Goal: Task Accomplishment & Management: Manage account settings

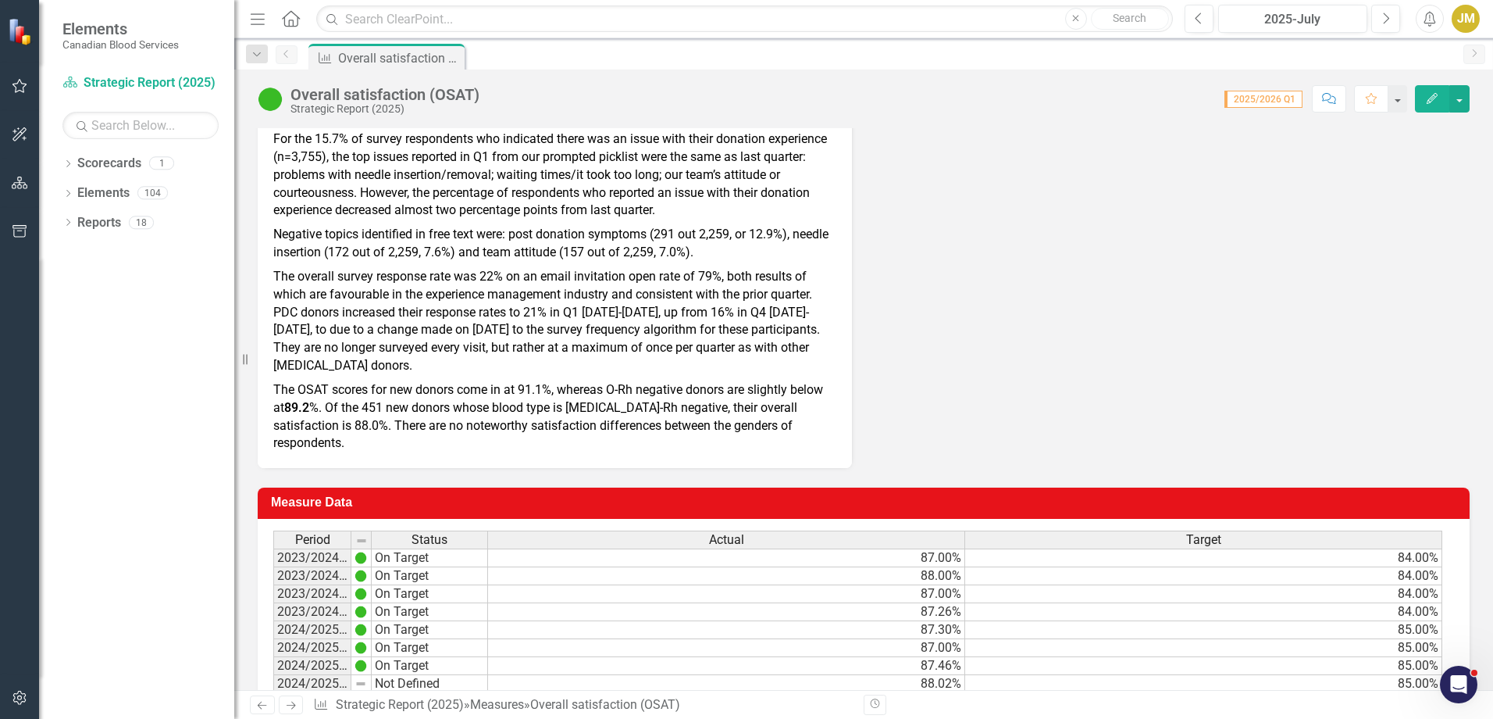
scroll to position [722, 0]
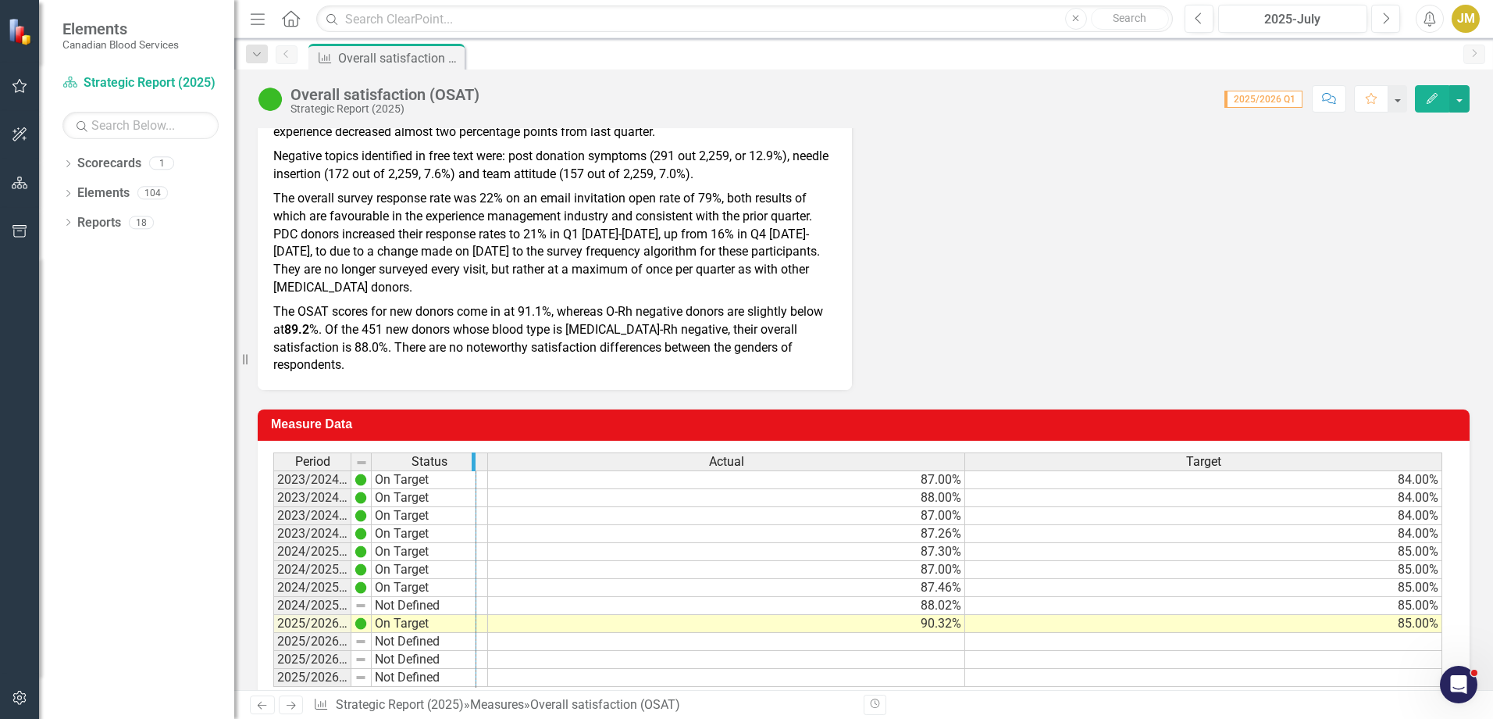
drag, startPoint x: 349, startPoint y: 426, endPoint x: 474, endPoint y: 406, distance: 126.5
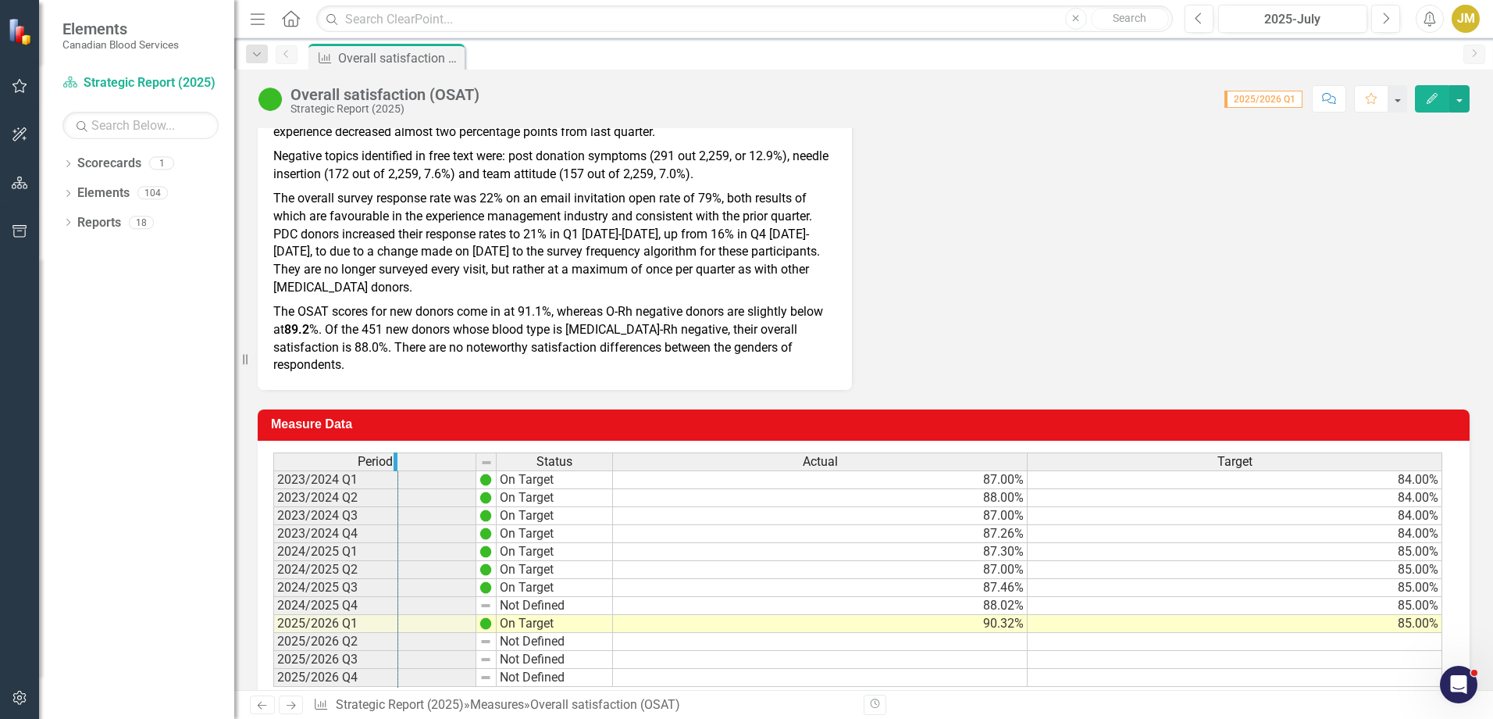
drag, startPoint x: 472, startPoint y: 426, endPoint x: 393, endPoint y: 433, distance: 79.2
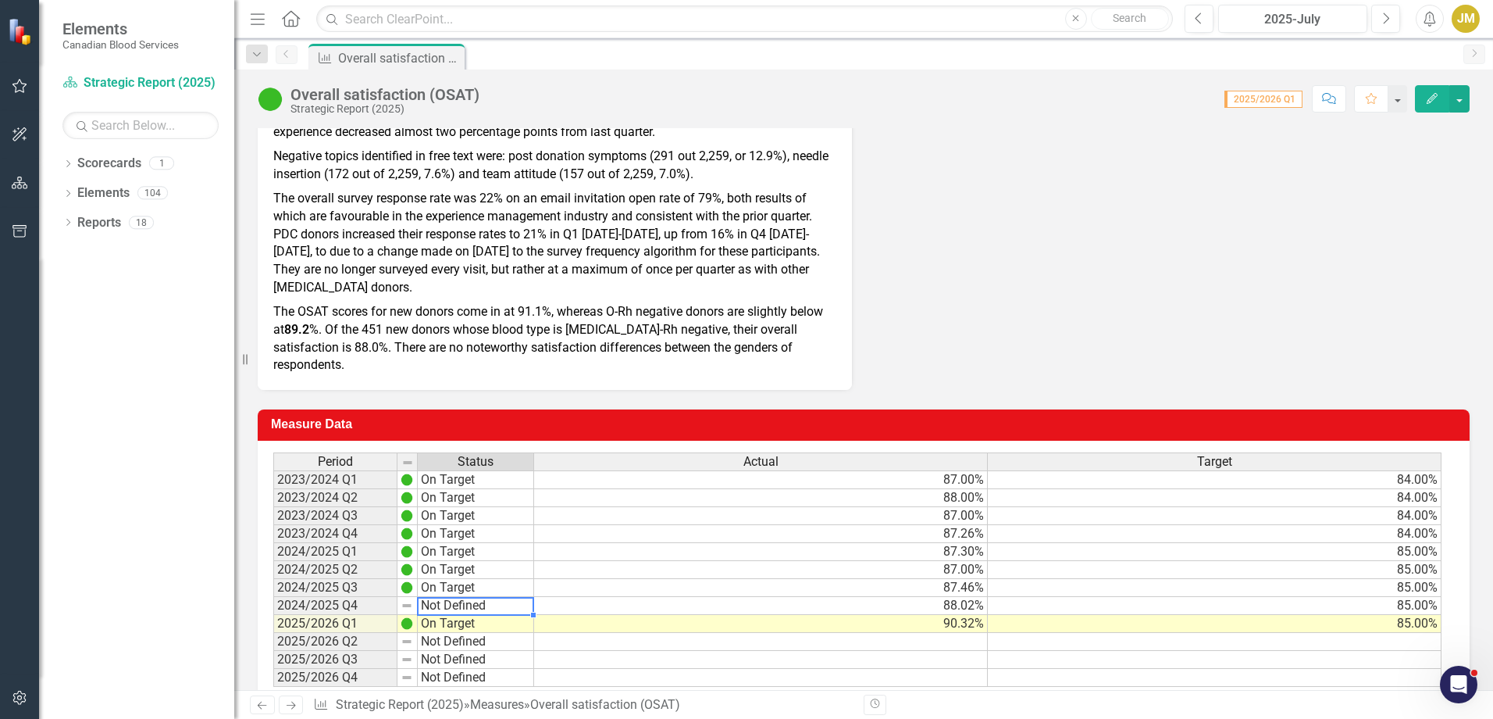
click at [460, 597] on td "Not Defined" at bounding box center [476, 606] width 116 height 18
click at [936, 597] on td "88.02%" at bounding box center [761, 606] width 454 height 18
click at [478, 597] on td "Not Defined" at bounding box center [476, 606] width 116 height 18
click at [408, 599] on img at bounding box center [407, 605] width 12 height 12
click at [465, 597] on td "Not Defined" at bounding box center [476, 606] width 116 height 18
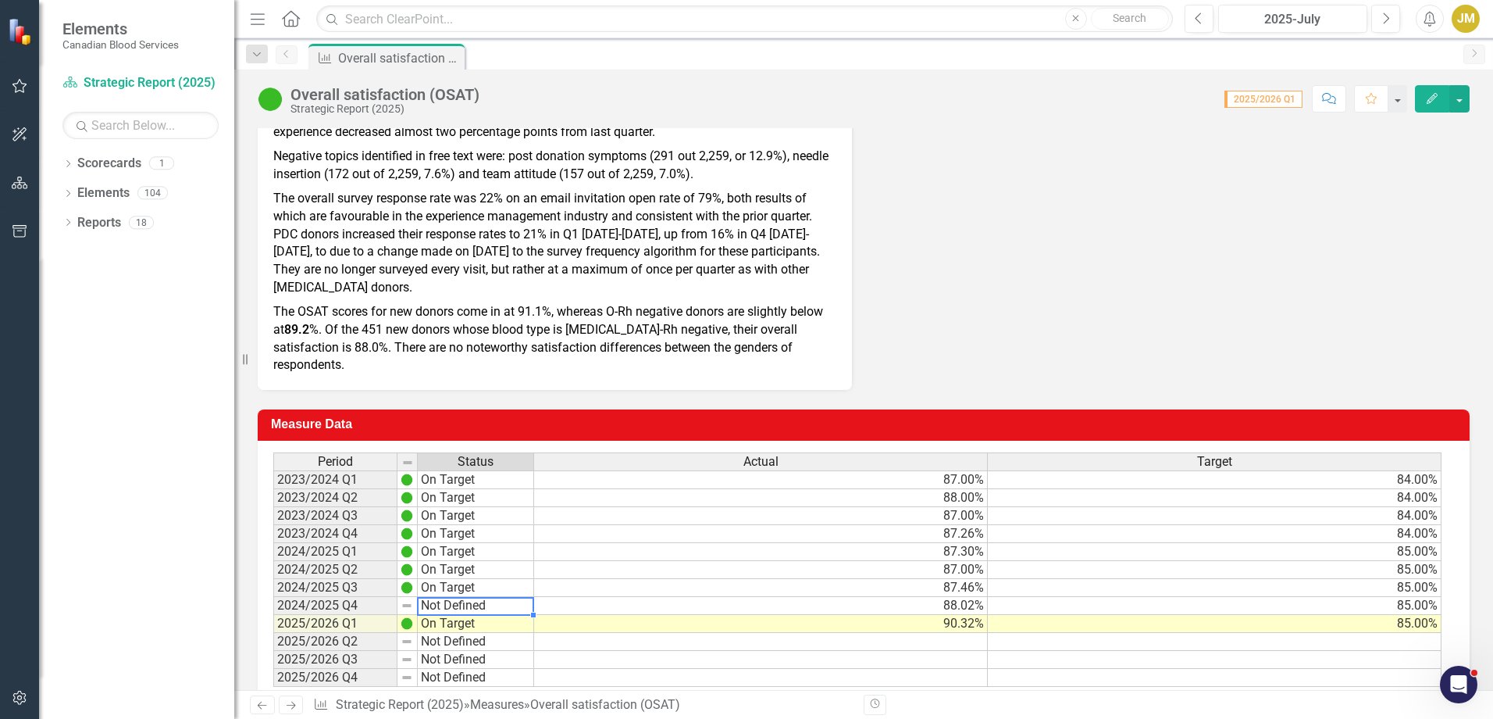
click at [465, 597] on td "Not Defined" at bounding box center [476, 606] width 116 height 18
click at [445, 597] on td "Not Defined" at bounding box center [476, 606] width 116 height 18
click at [326, 579] on td "2024/2025 Q3" at bounding box center [335, 588] width 124 height 18
click at [466, 579] on td "On Target" at bounding box center [476, 588] width 116 height 18
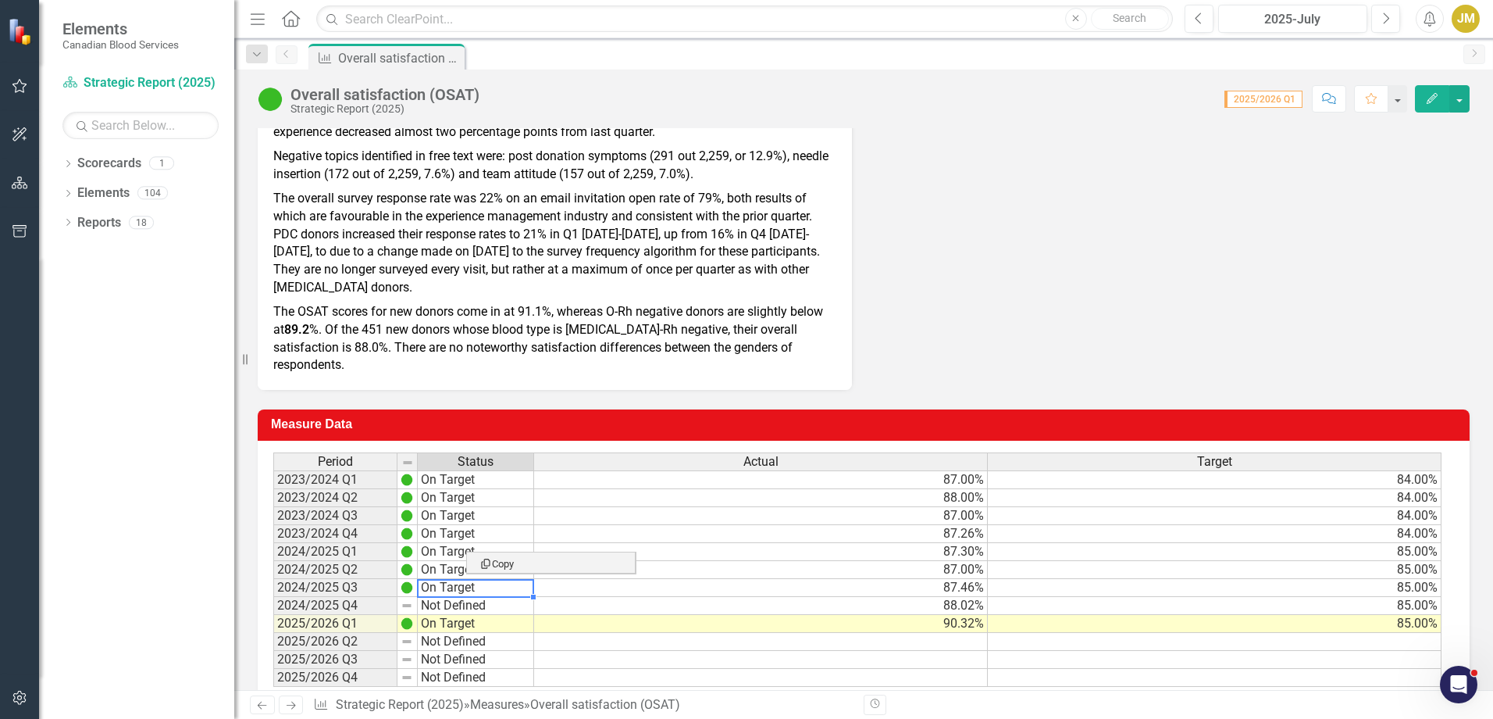
click at [1048, 166] on div "Analysis 2025 - Jun From the post-visit experience survey in Q1 [DATE]-[DATE], …" at bounding box center [864, 17] width 1236 height 746
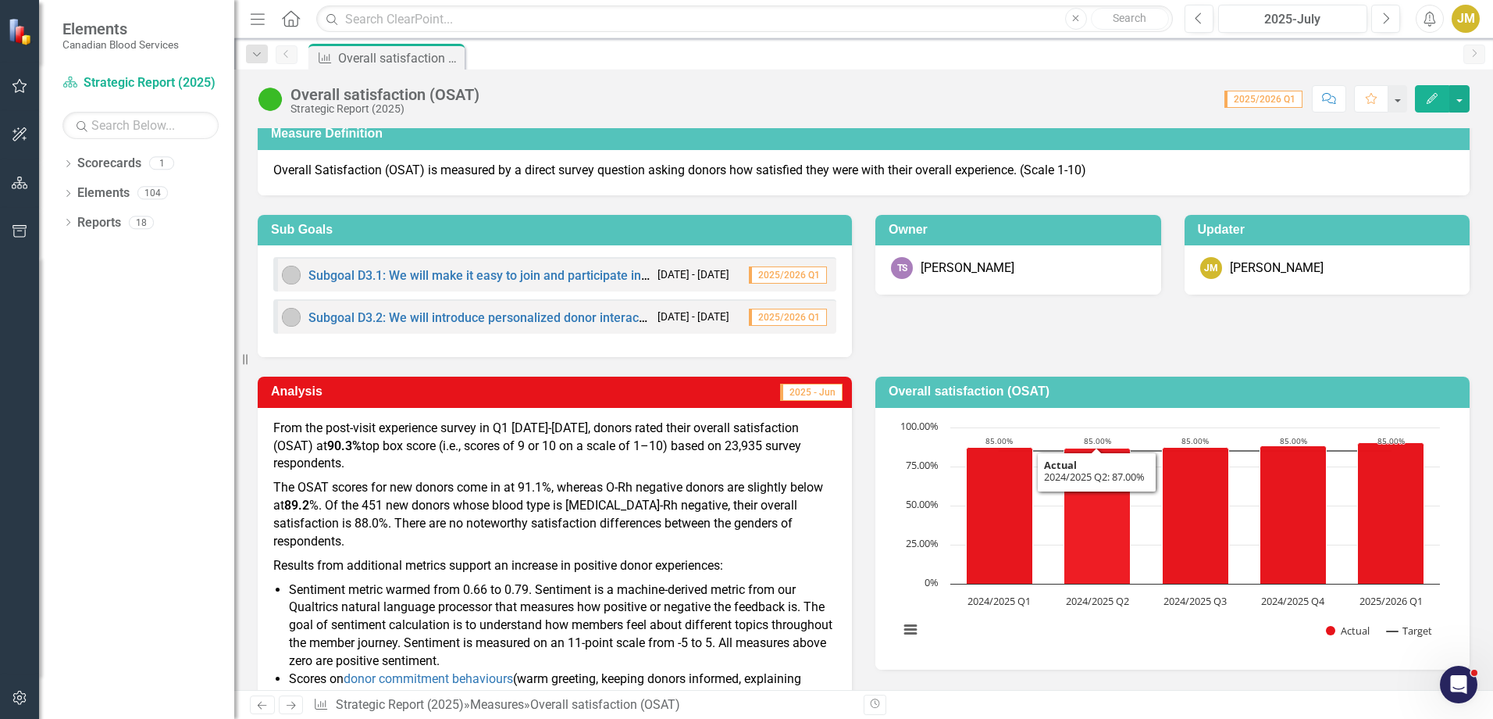
scroll to position [0, 0]
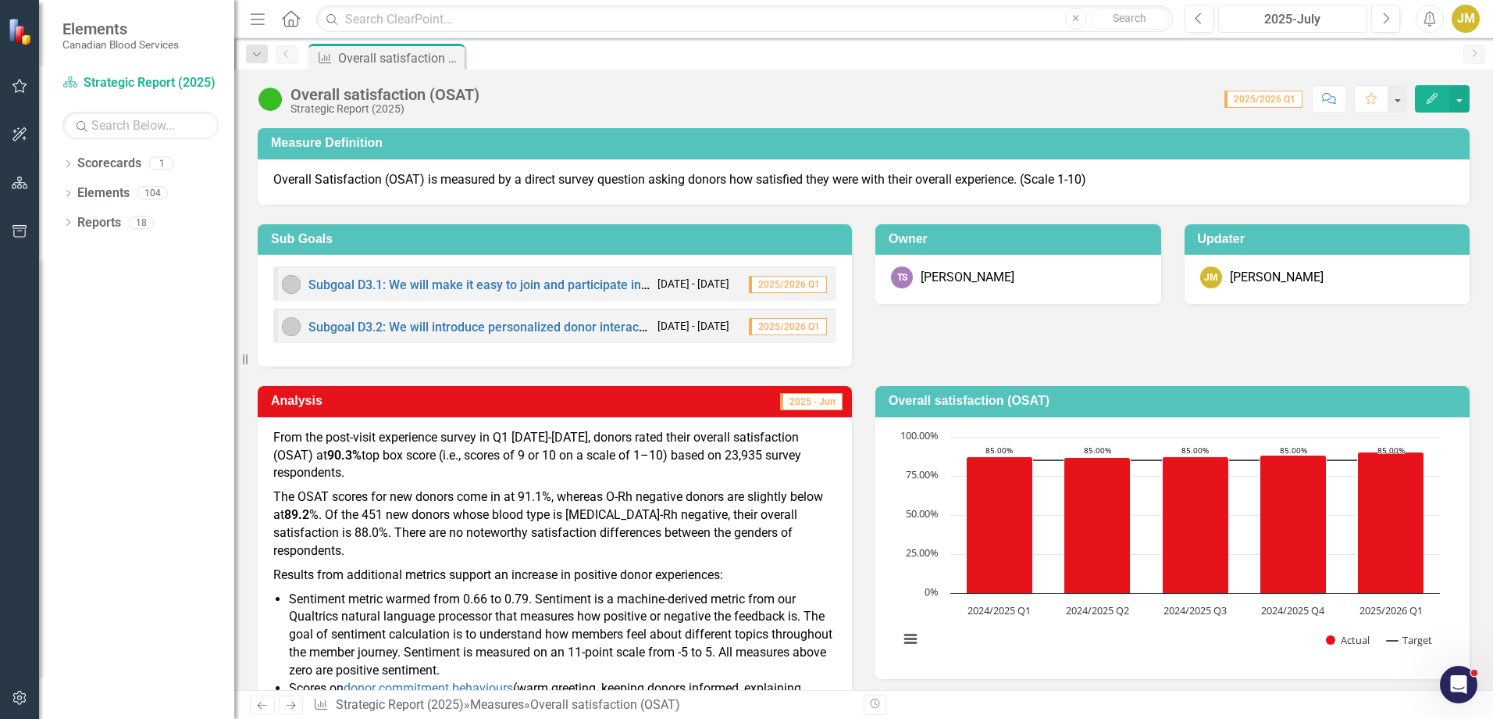
click at [1304, 20] on div "2025-July" at bounding box center [1293, 19] width 138 height 19
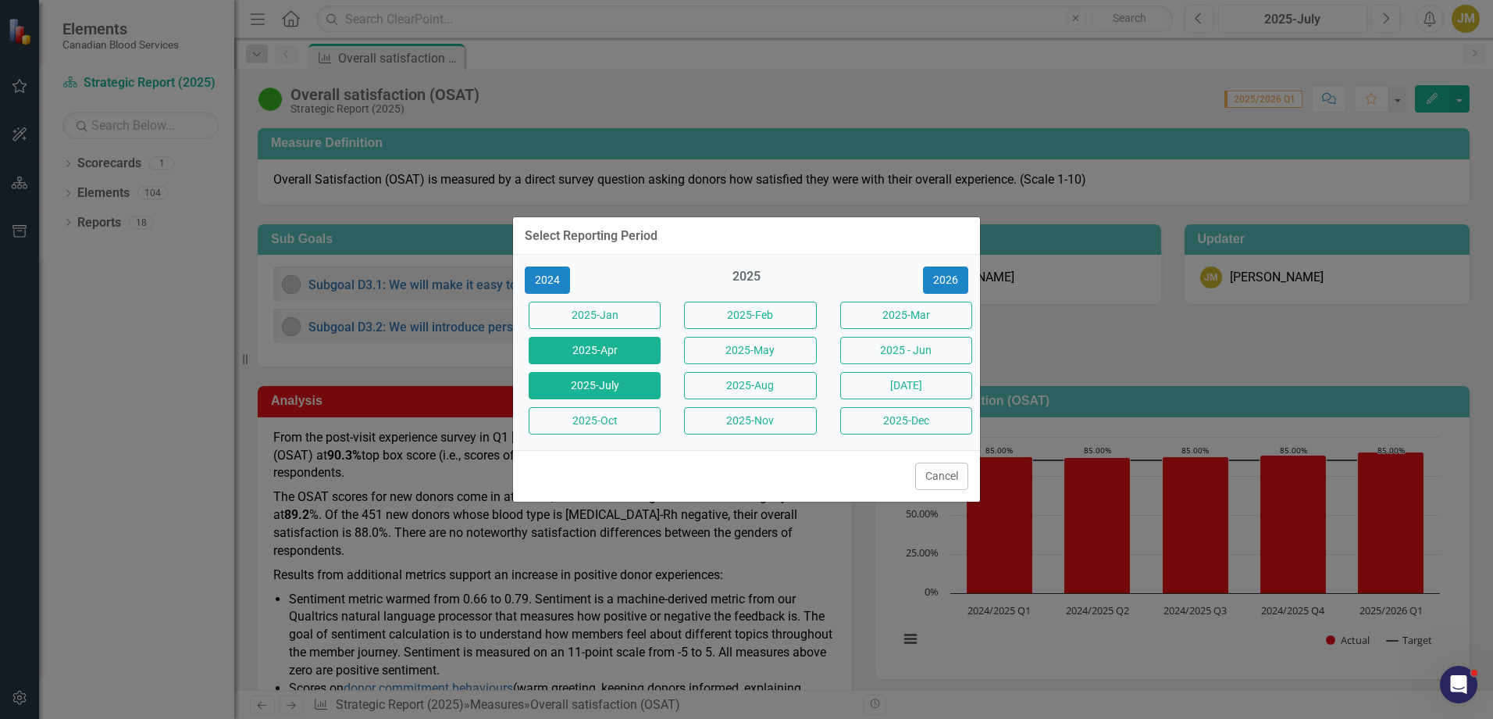
click at [601, 349] on button "2025-Apr" at bounding box center [595, 350] width 132 height 27
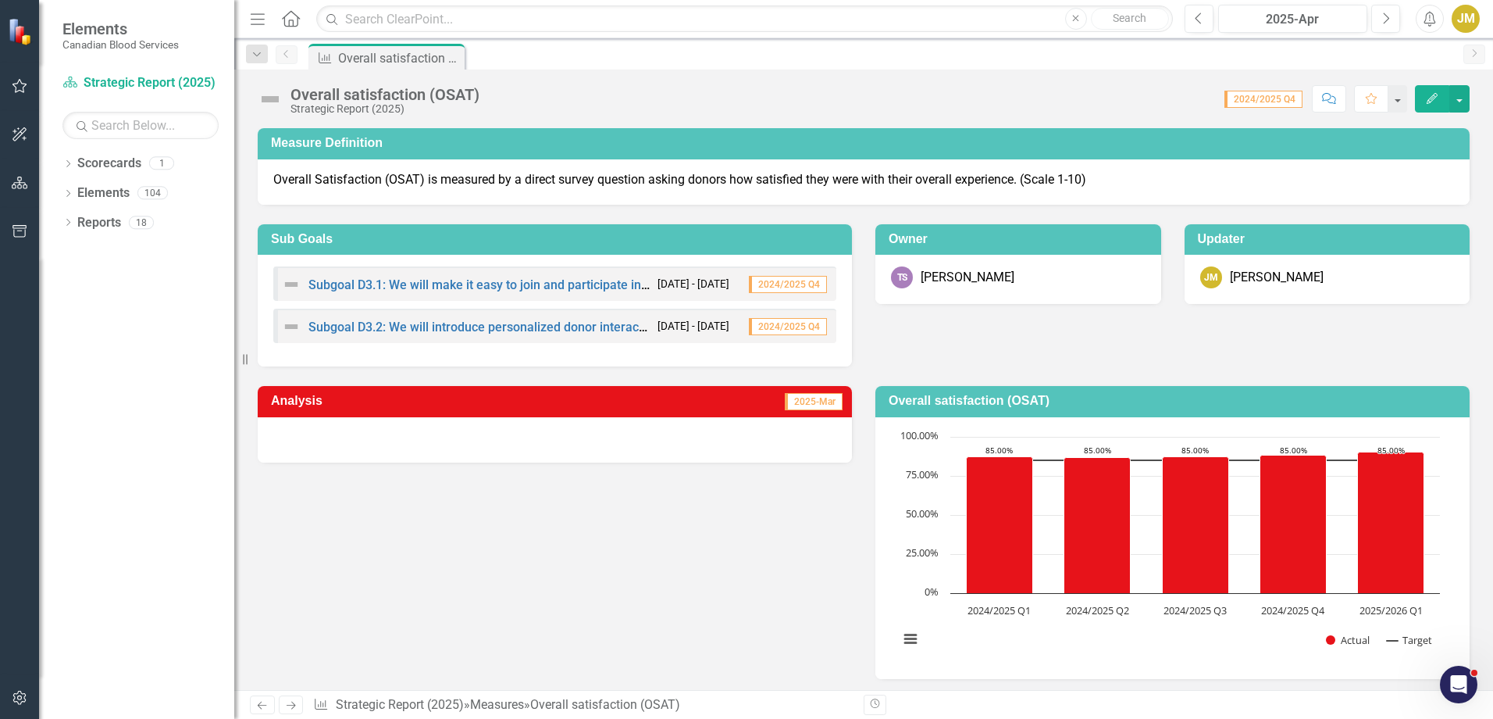
click at [269, 100] on img at bounding box center [270, 99] width 25 height 25
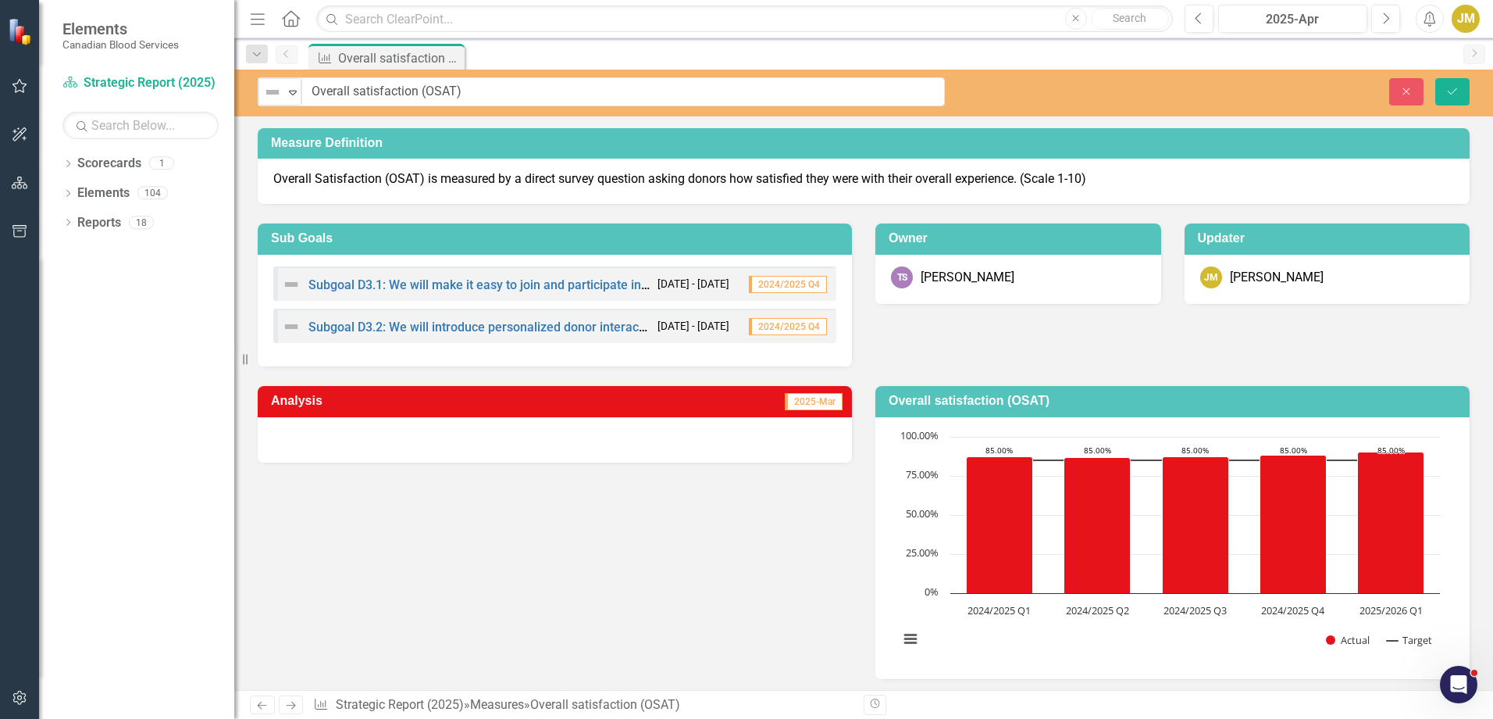
click at [1154, 100] on div "Close Save" at bounding box center [1230, 91] width 501 height 27
click at [1456, 99] on button "Save" at bounding box center [1452, 91] width 34 height 27
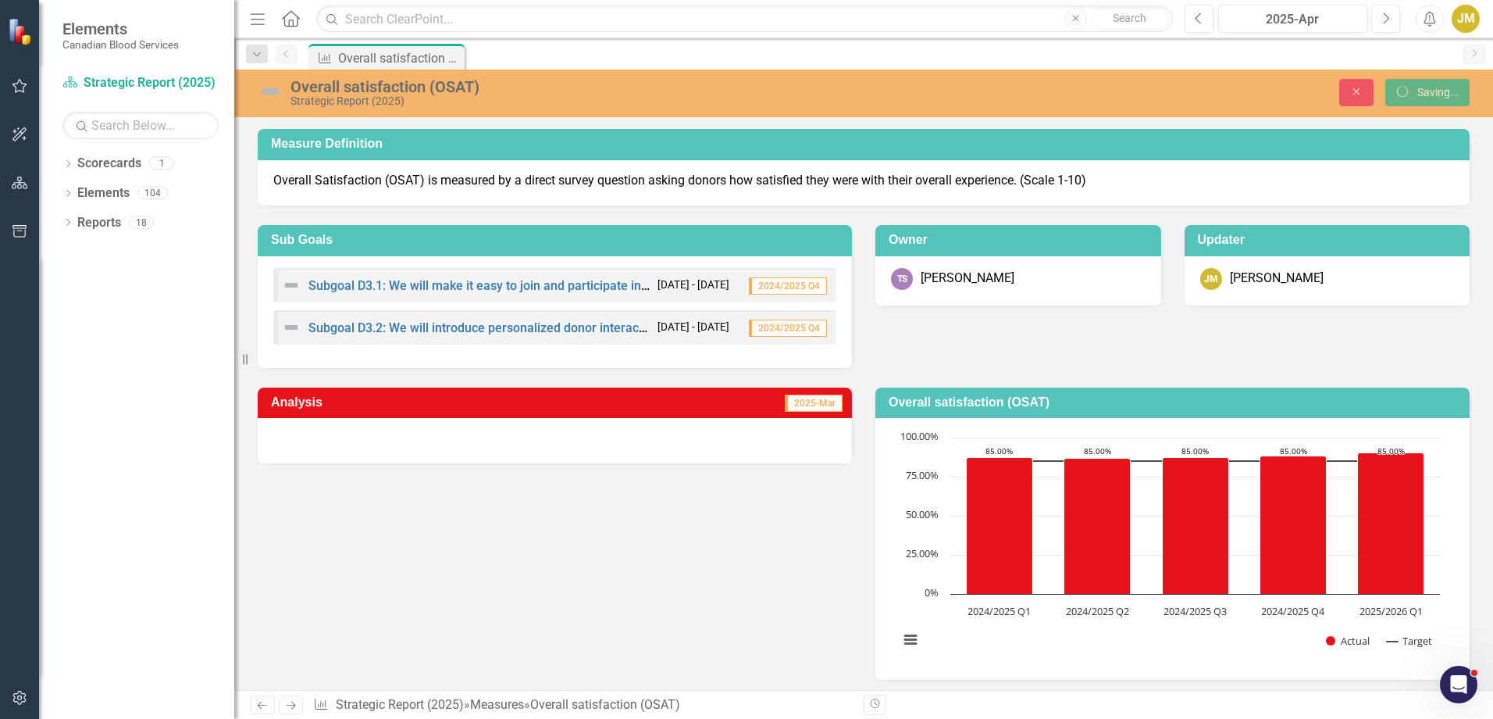
scroll to position [325, 0]
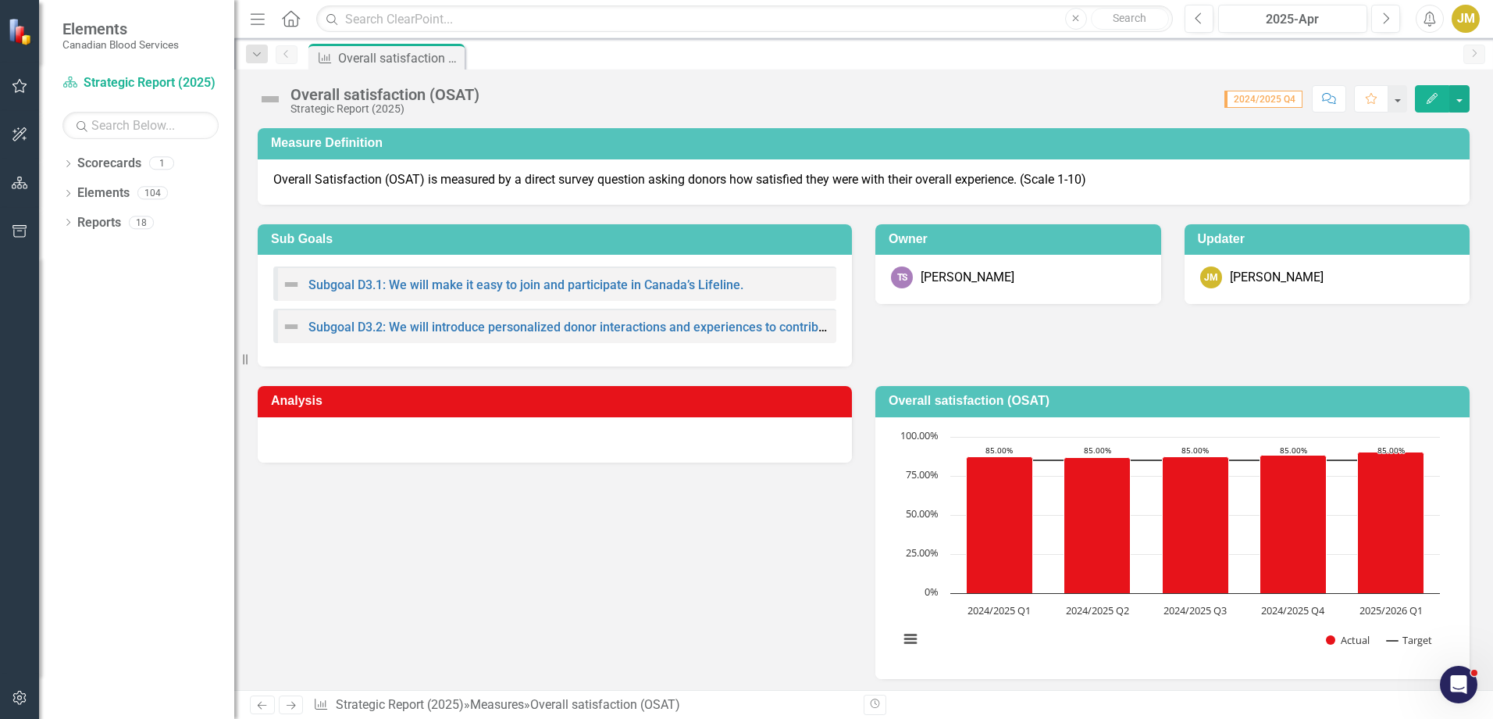
drag, startPoint x: 1486, startPoint y: 175, endPoint x: 152, endPoint y: 141, distance: 1335.1
click at [268, 98] on img at bounding box center [270, 99] width 25 height 25
click at [269, 99] on img at bounding box center [270, 99] width 25 height 25
drag, startPoint x: 269, startPoint y: 99, endPoint x: 779, endPoint y: 80, distance: 509.5
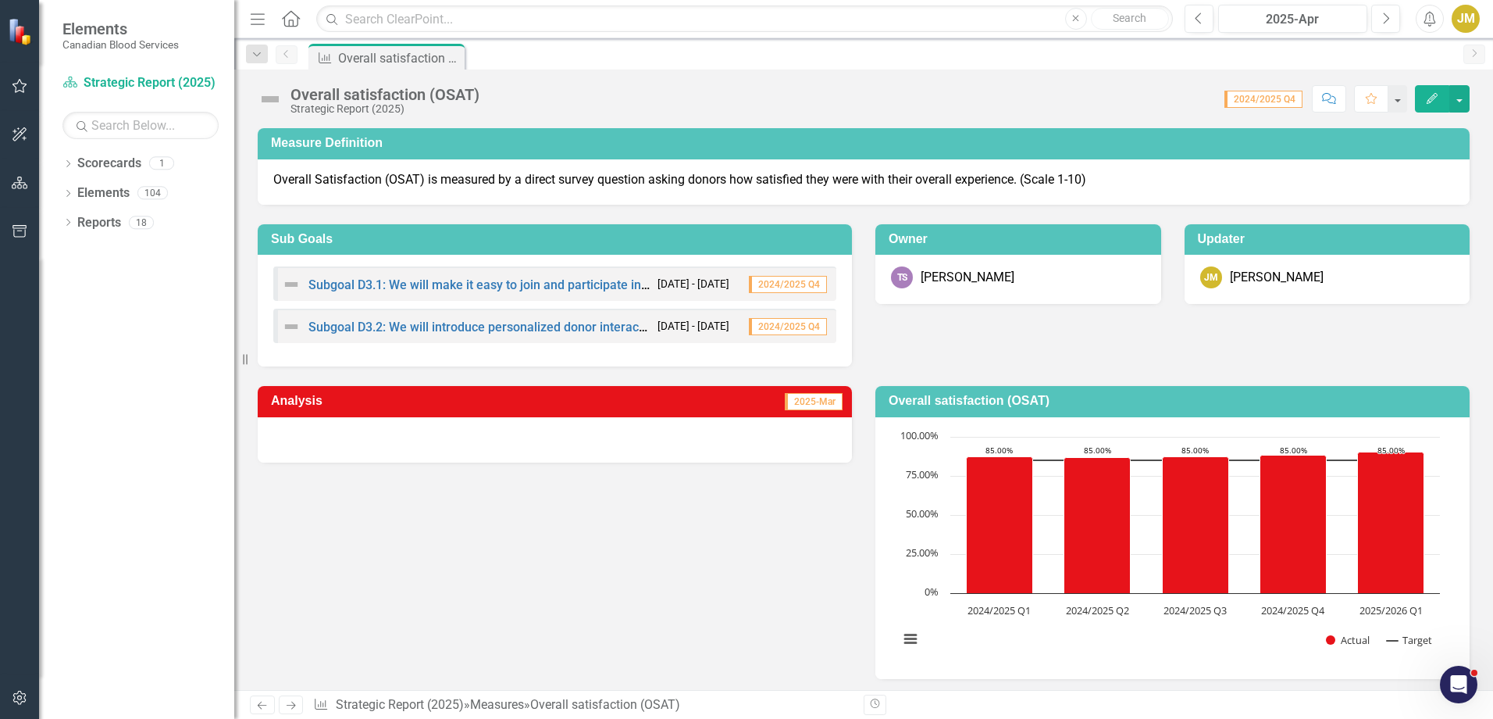
click at [779, 80] on div "Overall satisfaction (OSAT) Strategic Report (2025) Score: 0.00 2024/2025 Q4 Co…" at bounding box center [863, 93] width 1259 height 47
click at [269, 102] on img at bounding box center [270, 99] width 25 height 25
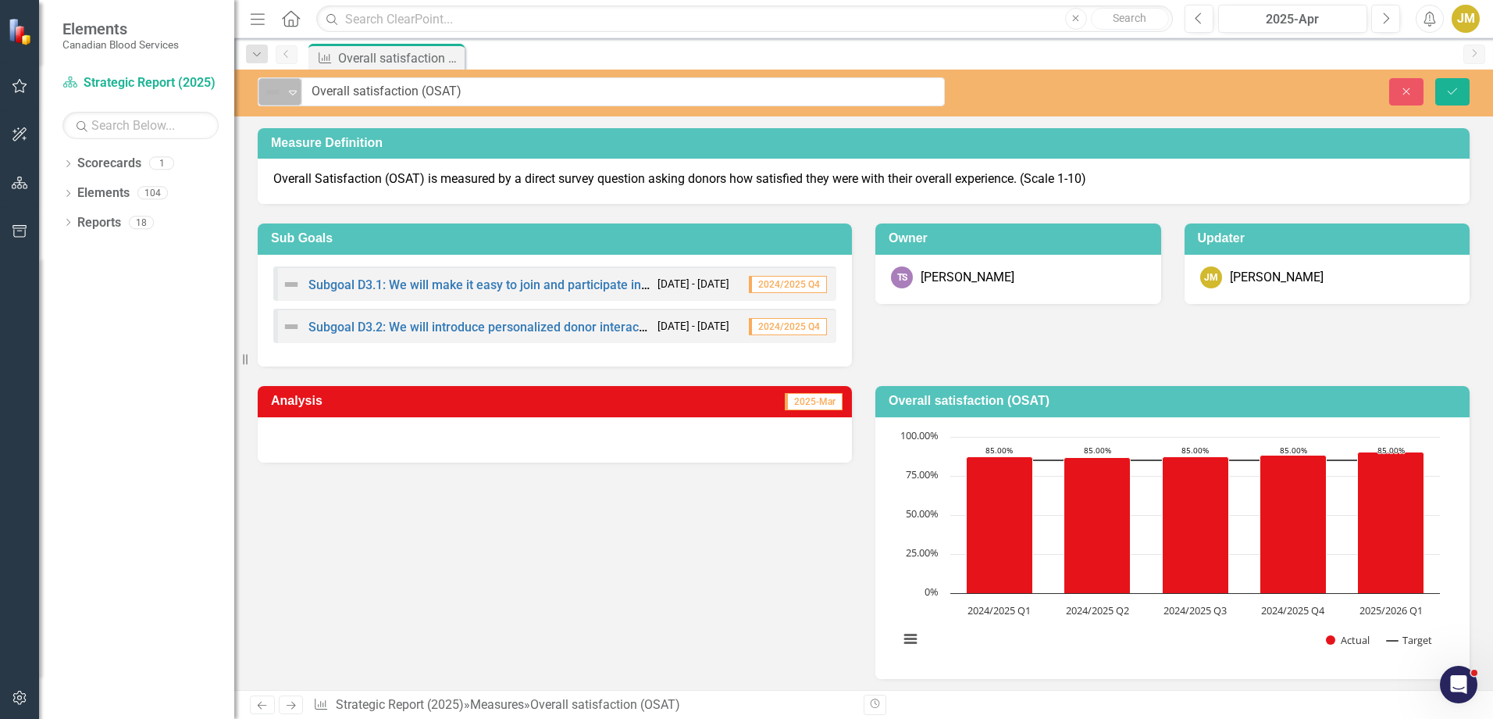
click at [293, 91] on icon "Expand" at bounding box center [293, 92] width 16 height 12
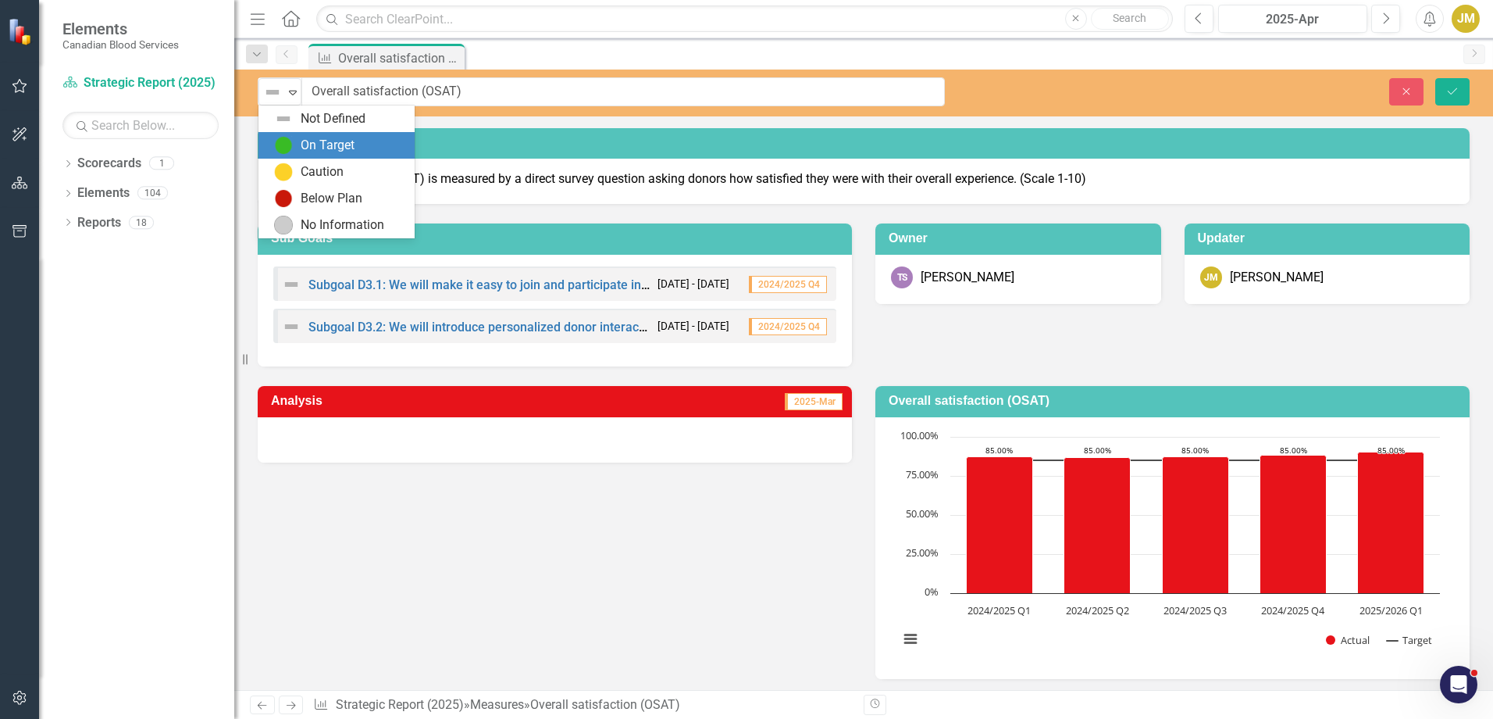
click at [317, 147] on div "On Target" at bounding box center [328, 146] width 54 height 18
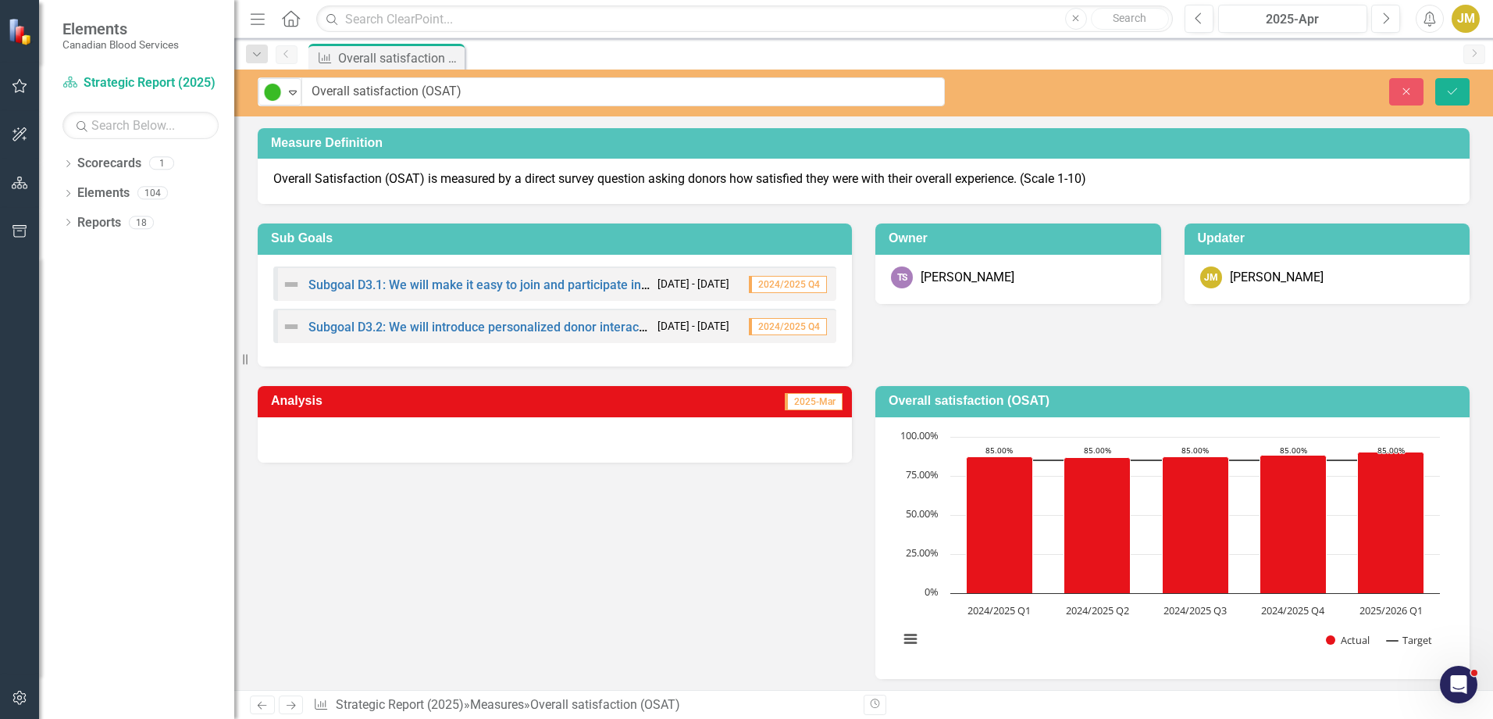
click at [1082, 51] on div "Measure Overall satisfaction (OSAT) Pin" at bounding box center [880, 56] width 1150 height 25
click at [1455, 87] on icon "Save" at bounding box center [1453, 91] width 14 height 11
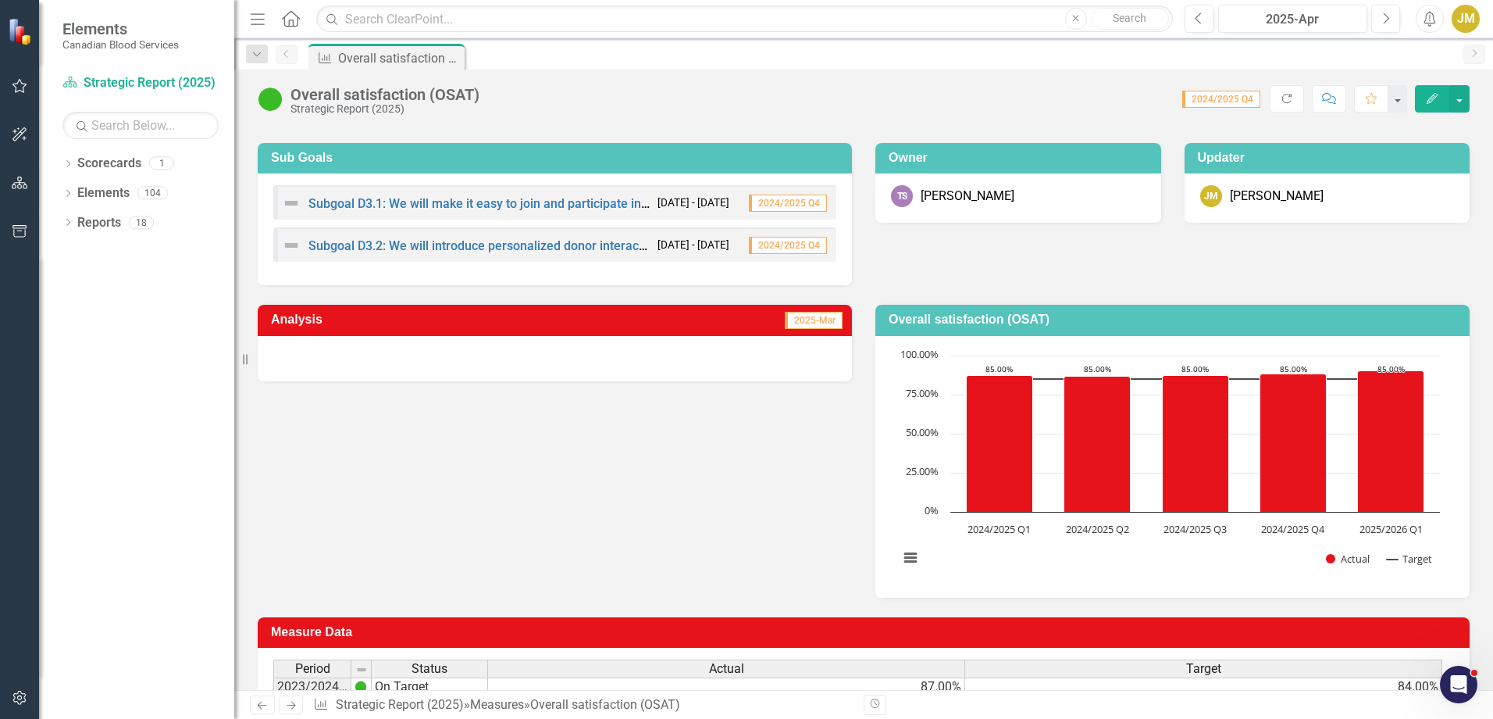
scroll to position [0, 0]
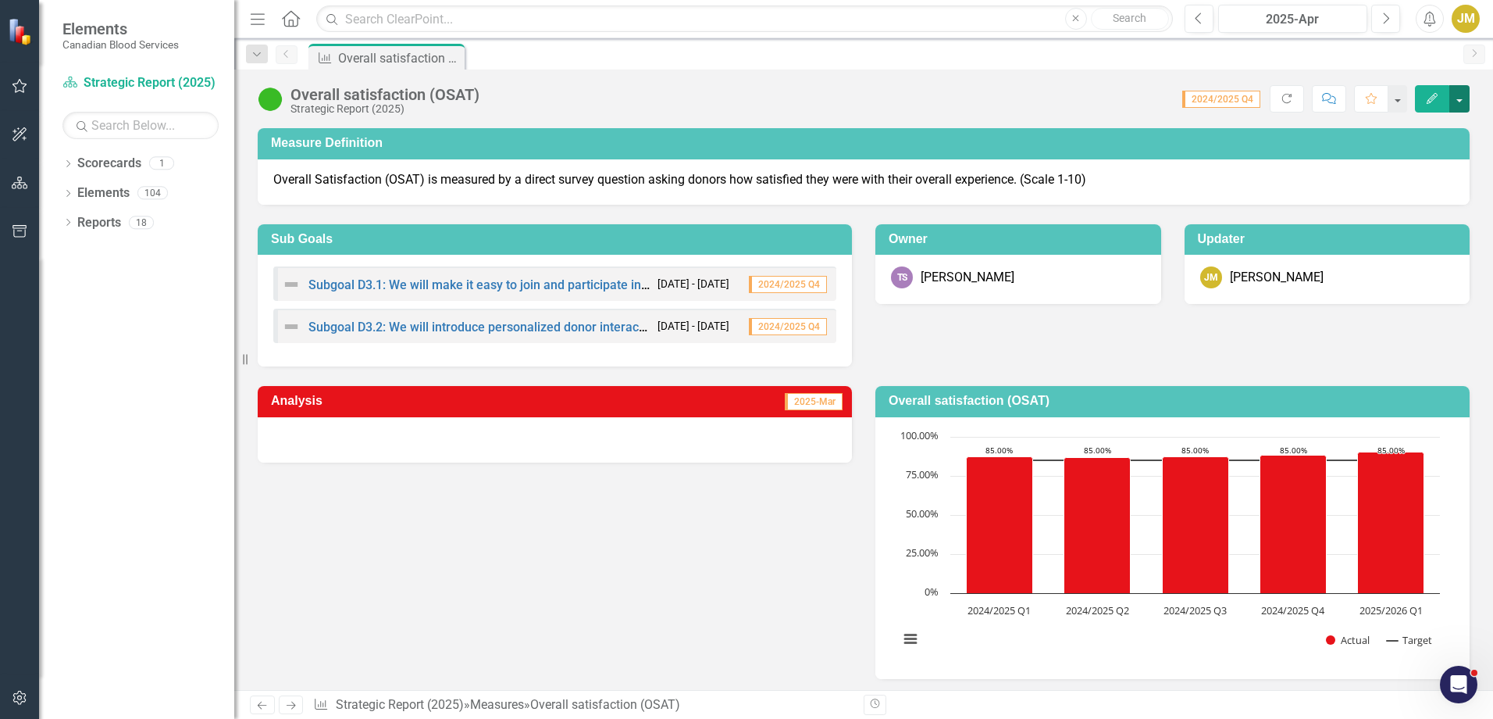
click at [1456, 99] on button "button" at bounding box center [1460, 98] width 20 height 27
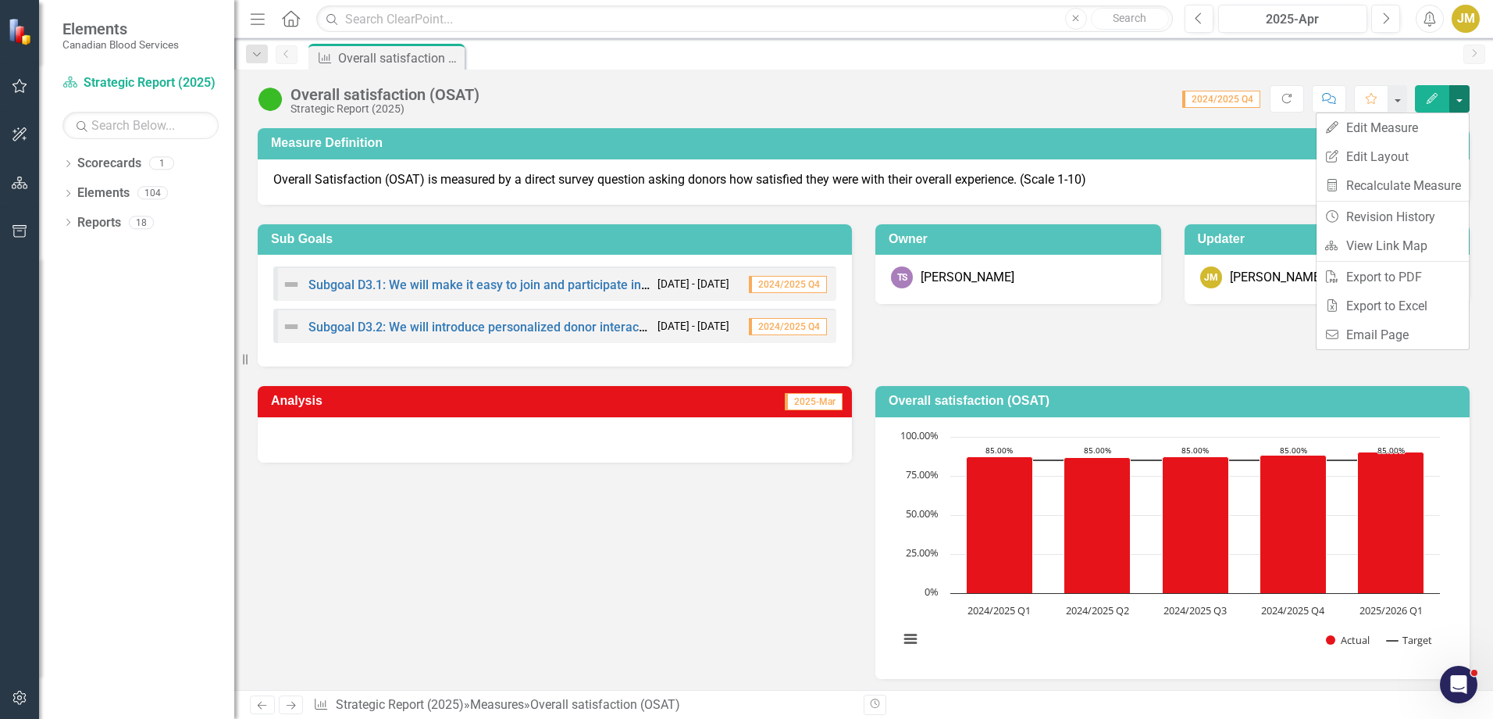
click at [1456, 99] on button "button" at bounding box center [1460, 98] width 20 height 27
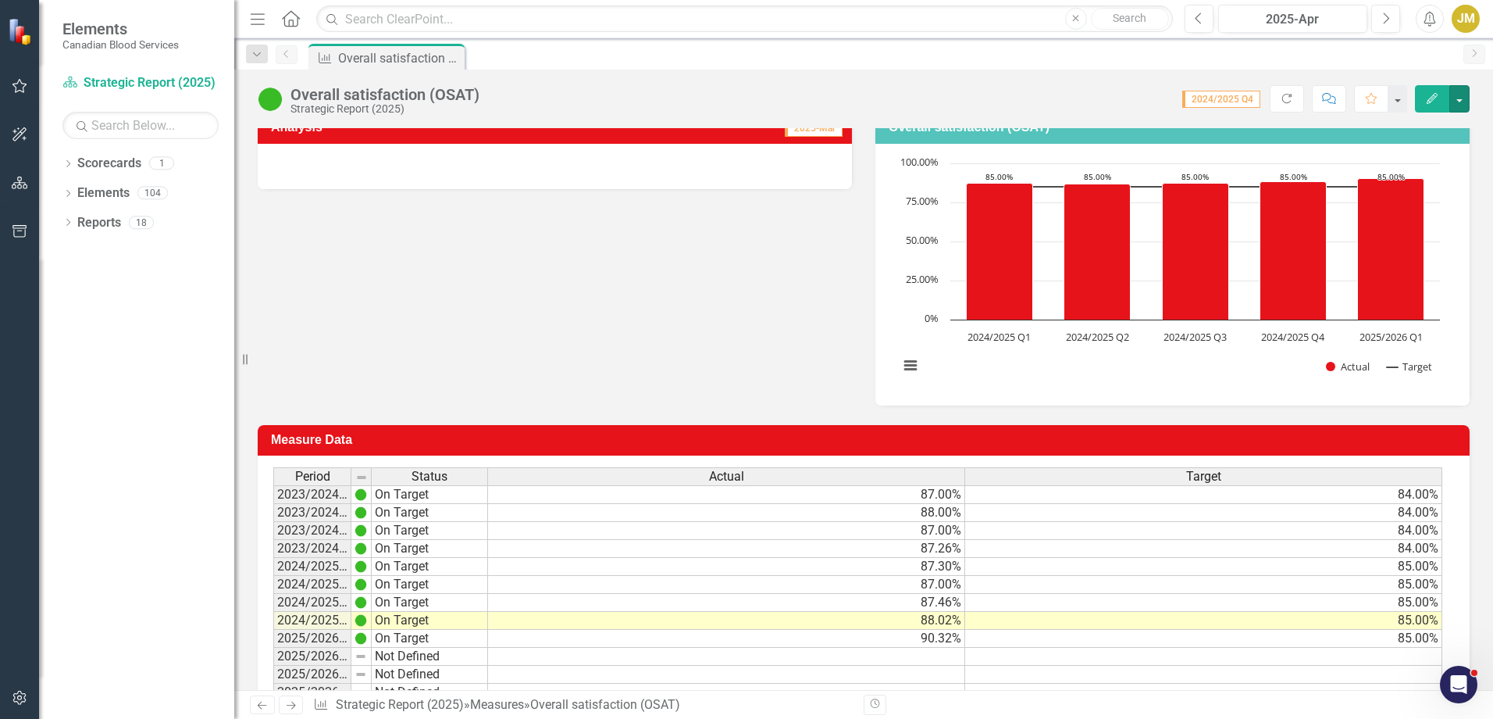
scroll to position [269, 0]
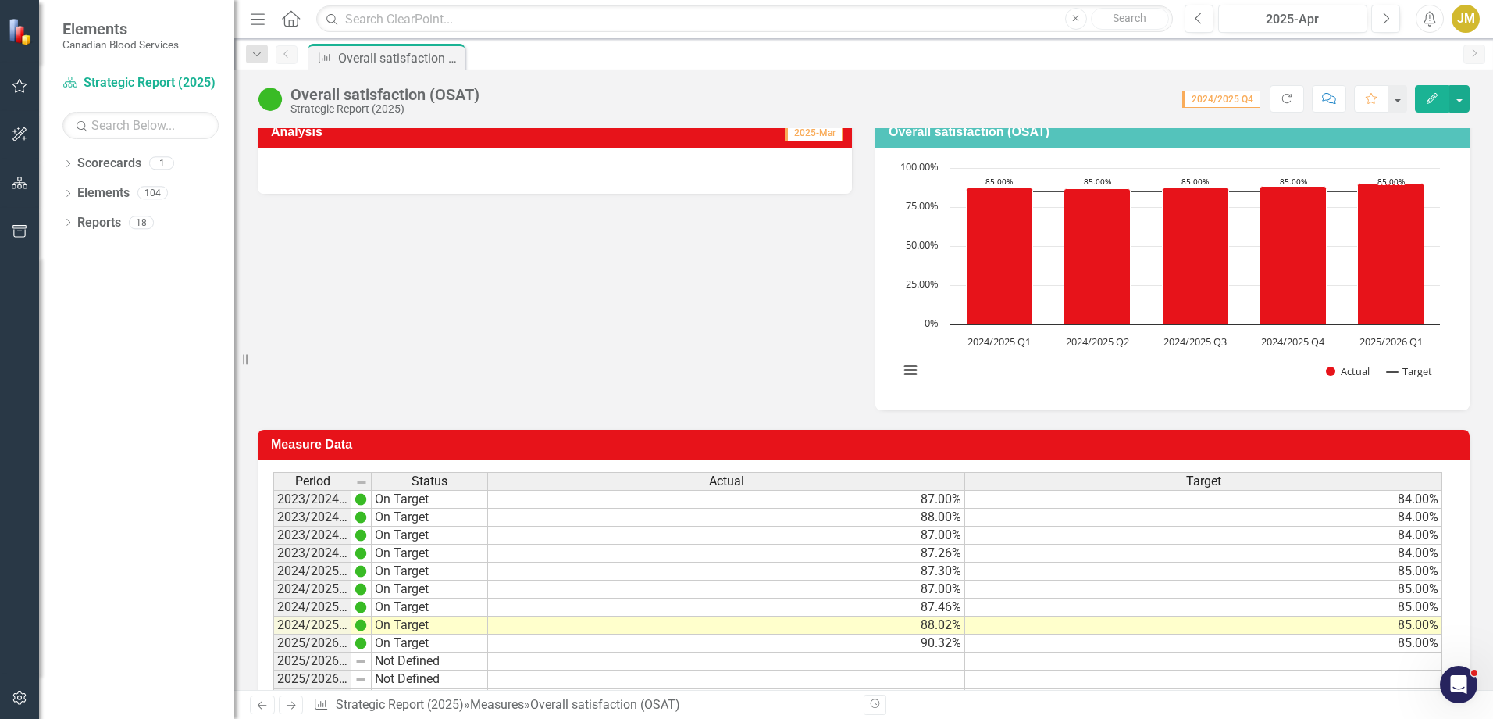
click at [587, 643] on td "90.32%" at bounding box center [726, 643] width 477 height 18
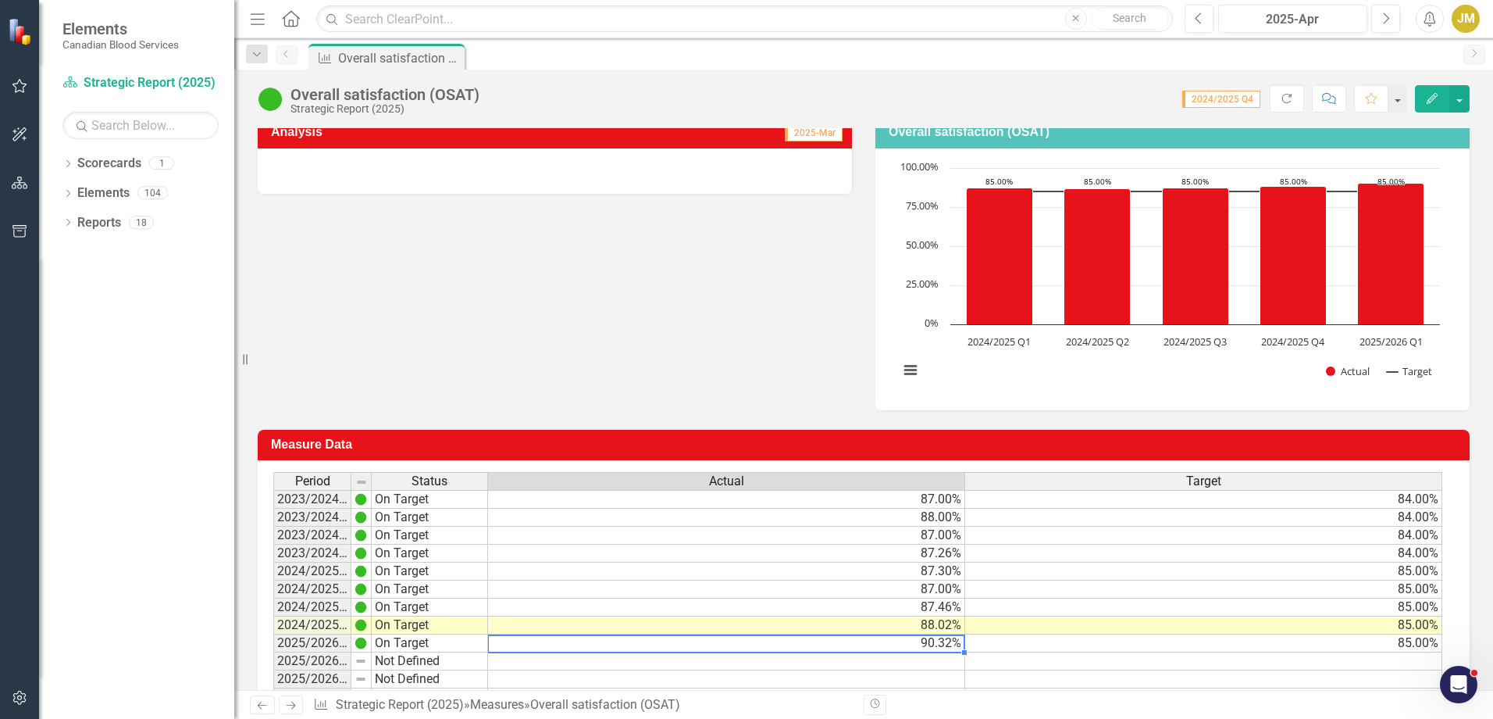
scroll to position [0, 0]
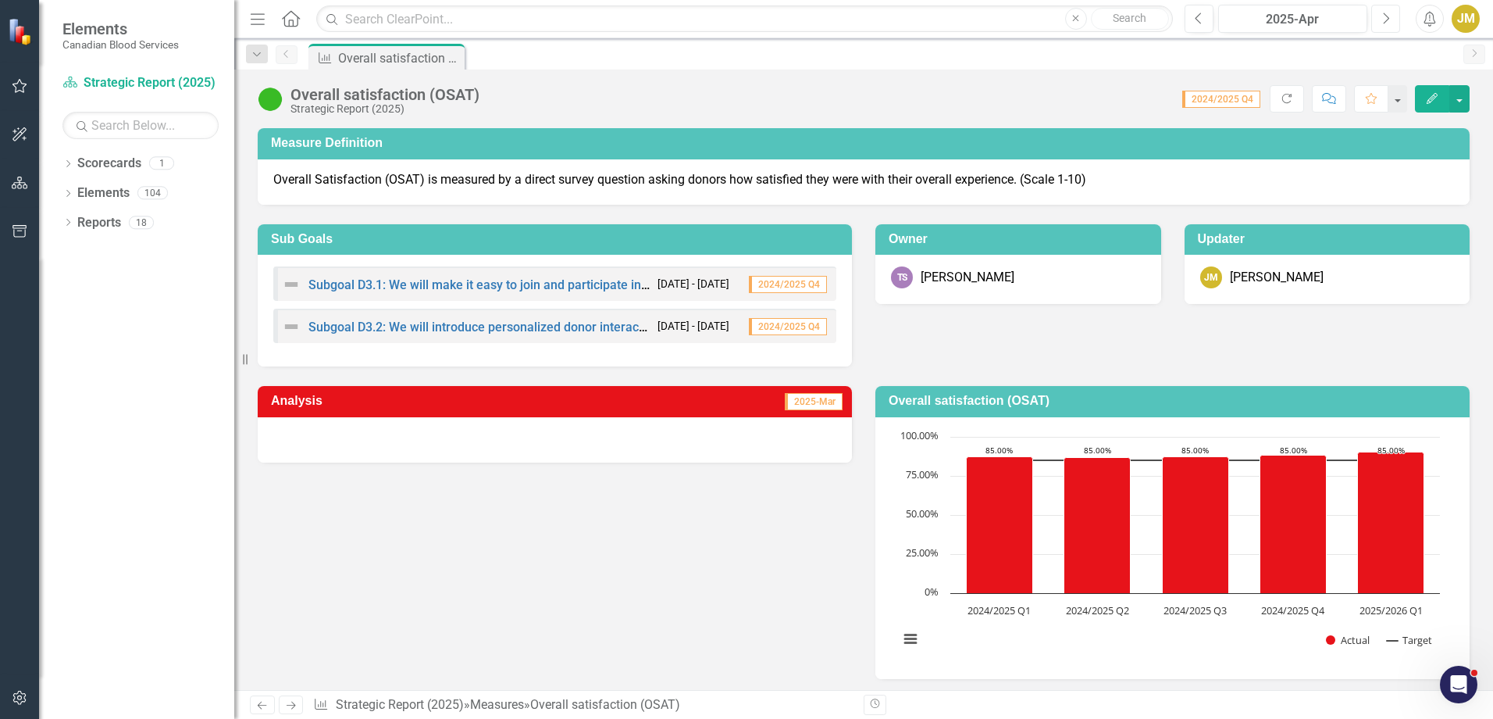
click at [1382, 18] on icon "Next" at bounding box center [1386, 19] width 9 height 14
click at [1464, 22] on div "JM" at bounding box center [1466, 19] width 28 height 28
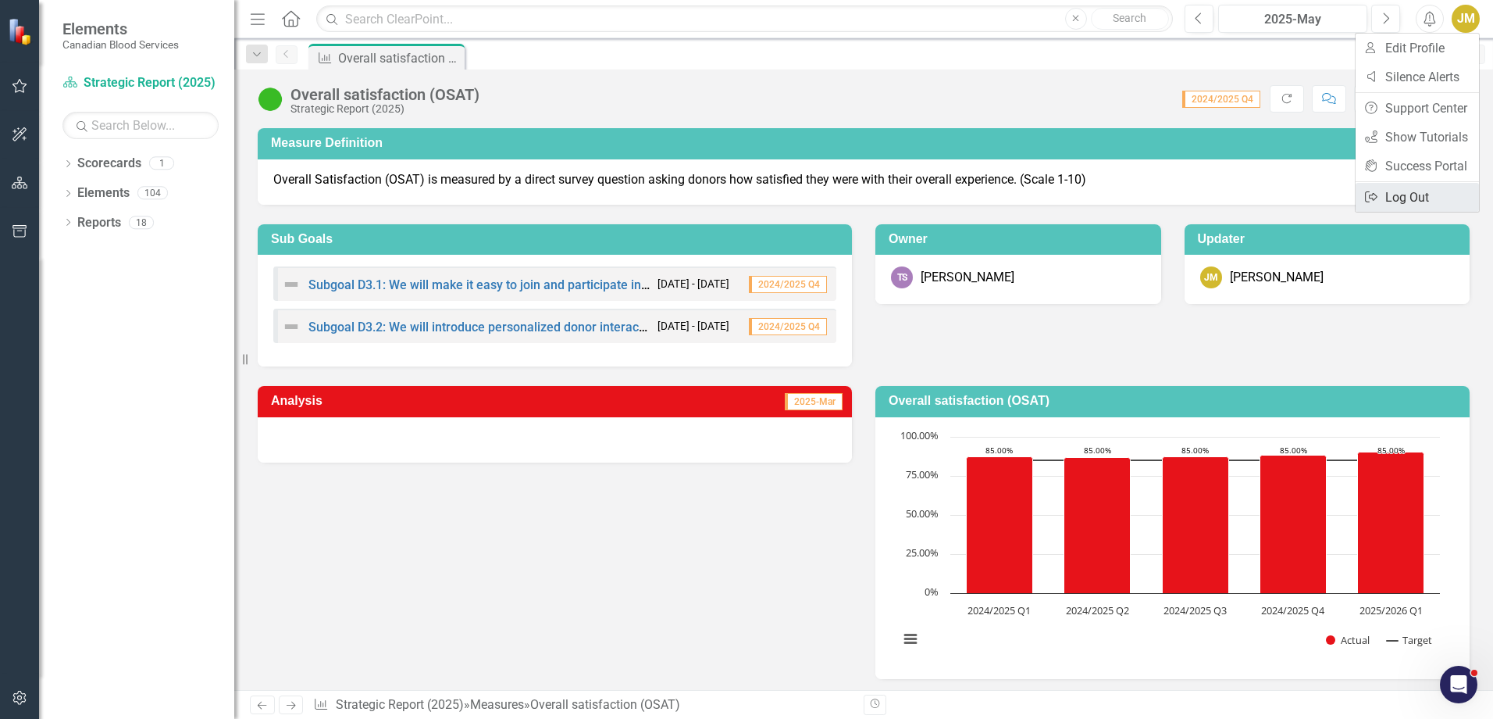
click at [1389, 201] on link "Logout Log Out" at bounding box center [1417, 197] width 123 height 29
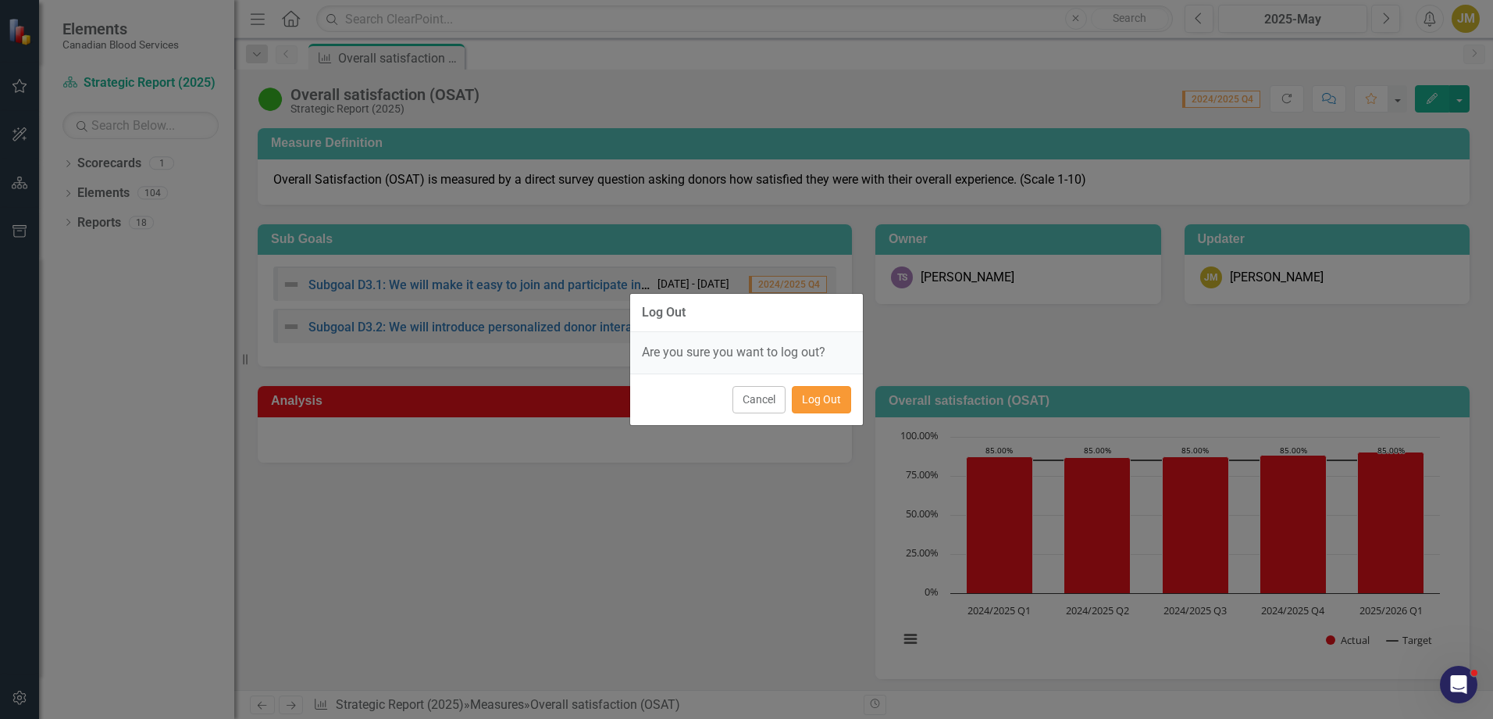
click at [815, 407] on button "Log Out" at bounding box center [821, 399] width 59 height 27
